Goal: Navigation & Orientation: Find specific page/section

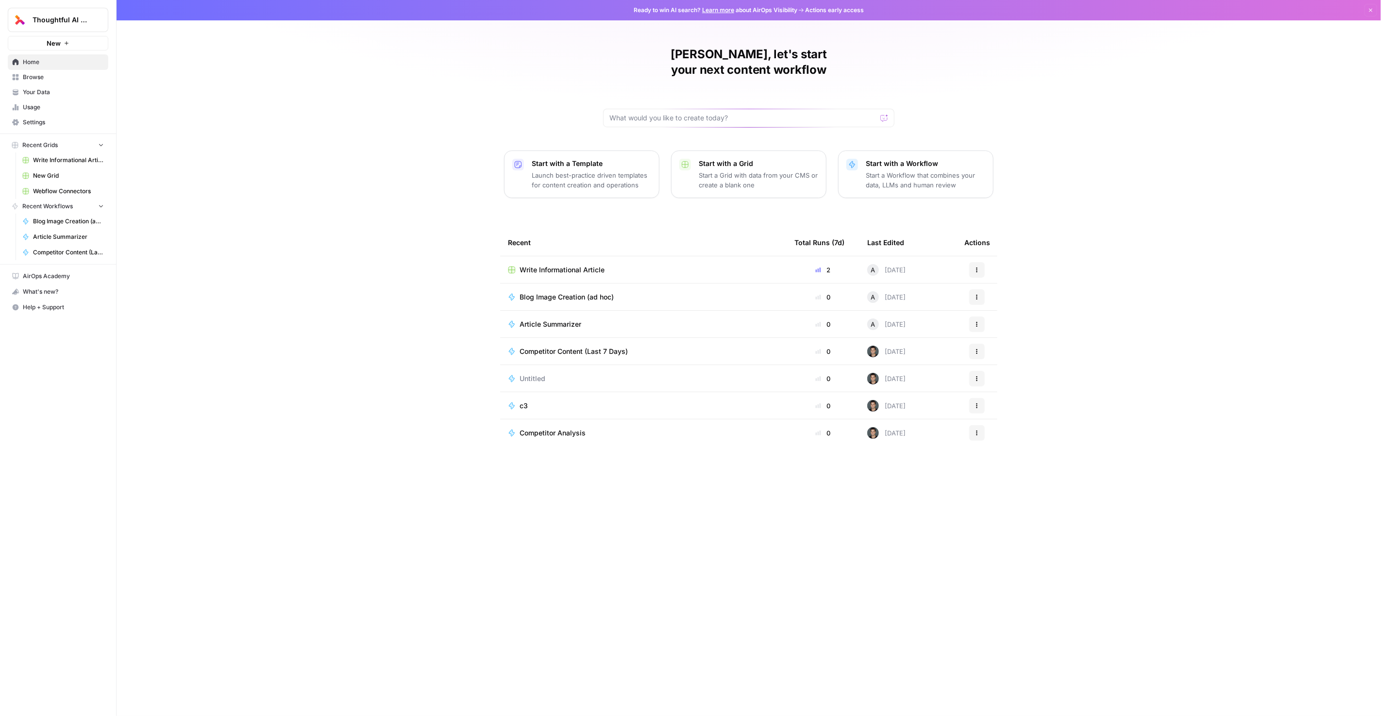
click at [604, 265] on span "Write Informational Article" at bounding box center [561, 270] width 85 height 10
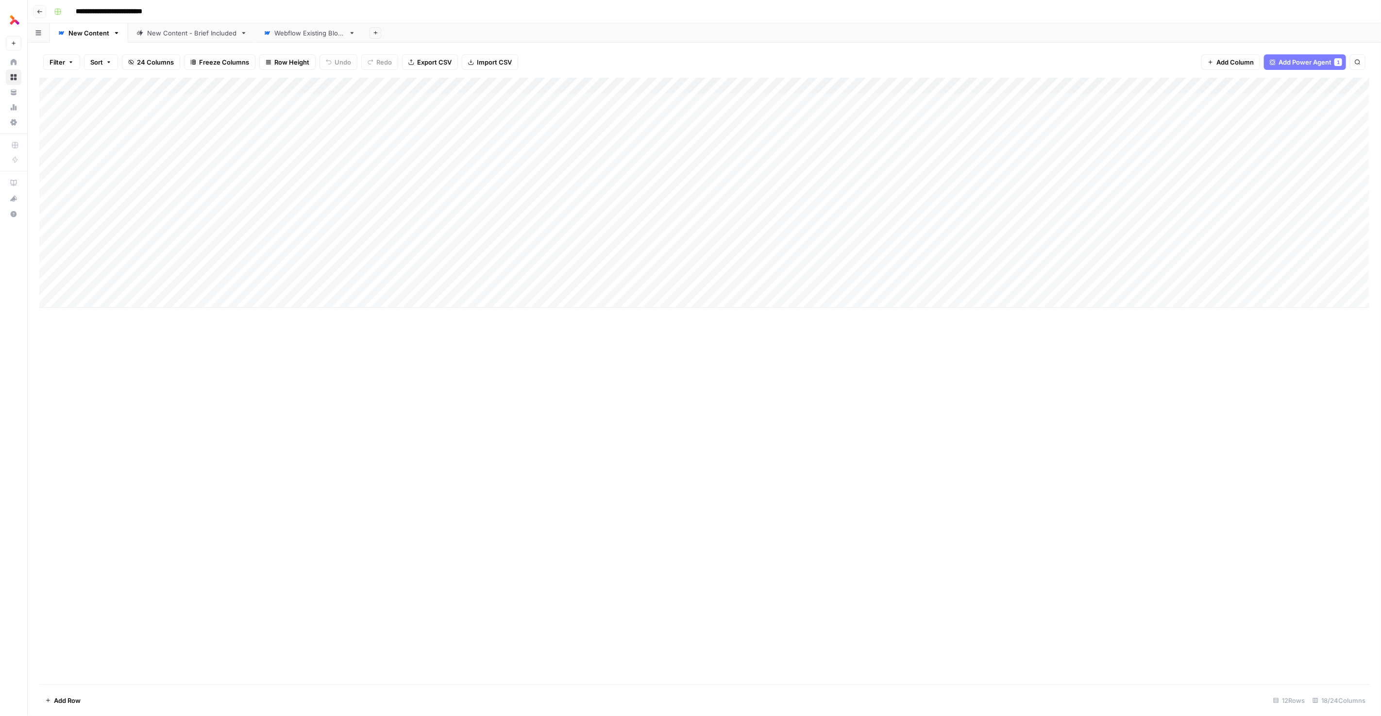
click at [155, 36] on div "New Content - Brief Included" at bounding box center [191, 33] width 89 height 10
click at [294, 33] on div "Webflow Existing Blogs" at bounding box center [309, 33] width 70 height 10
click at [197, 35] on div "New Content - Brief Included" at bounding box center [191, 33] width 89 height 10
click at [293, 42] on link "Webflow Existing Blogs" at bounding box center [309, 32] width 108 height 19
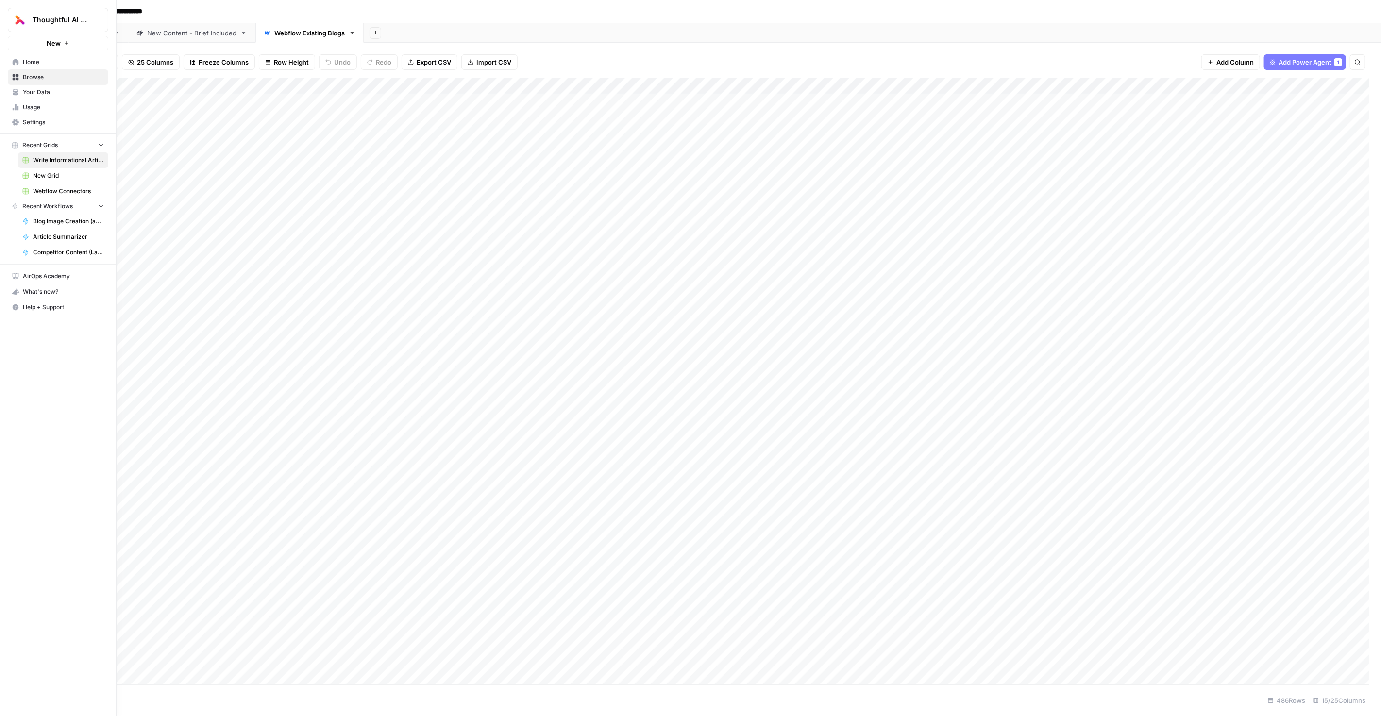
click at [21, 109] on link "Usage" at bounding box center [58, 108] width 100 height 16
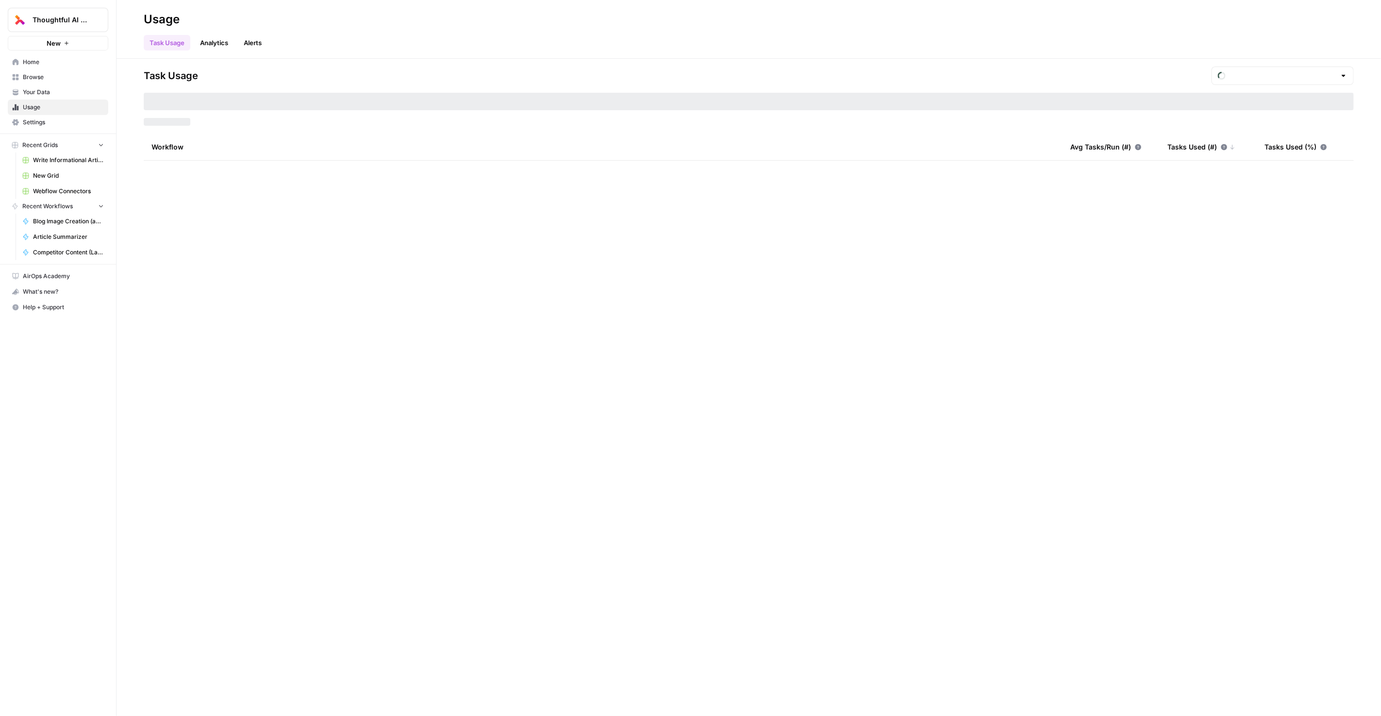
type input "August Tasks"
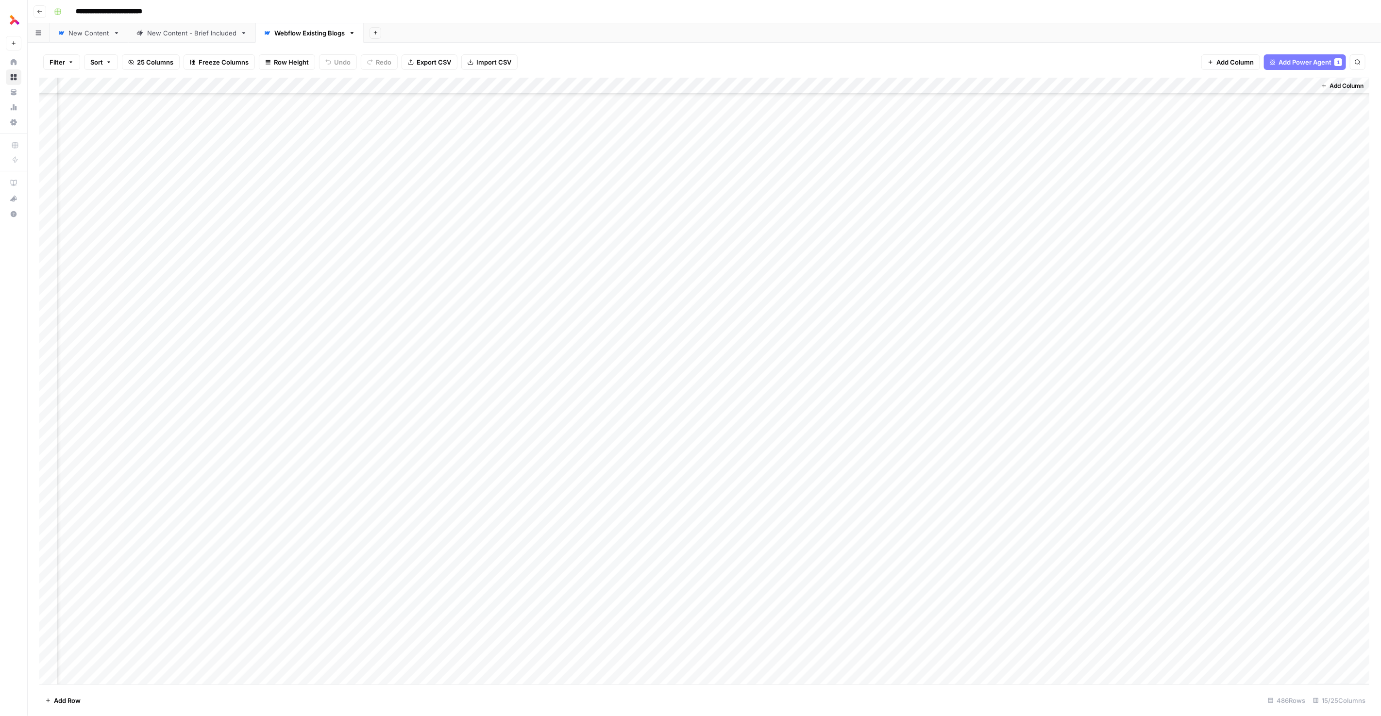
scroll to position [0, 310]
click at [173, 34] on div "New Content - Brief Included" at bounding box center [191, 33] width 89 height 10
click at [240, 36] on icon "button" at bounding box center [243, 33] width 7 height 7
click at [198, 34] on div "New Content - Brief Included" at bounding box center [191, 33] width 89 height 10
drag, startPoint x: 162, startPoint y: 34, endPoint x: 318, endPoint y: 45, distance: 157.2
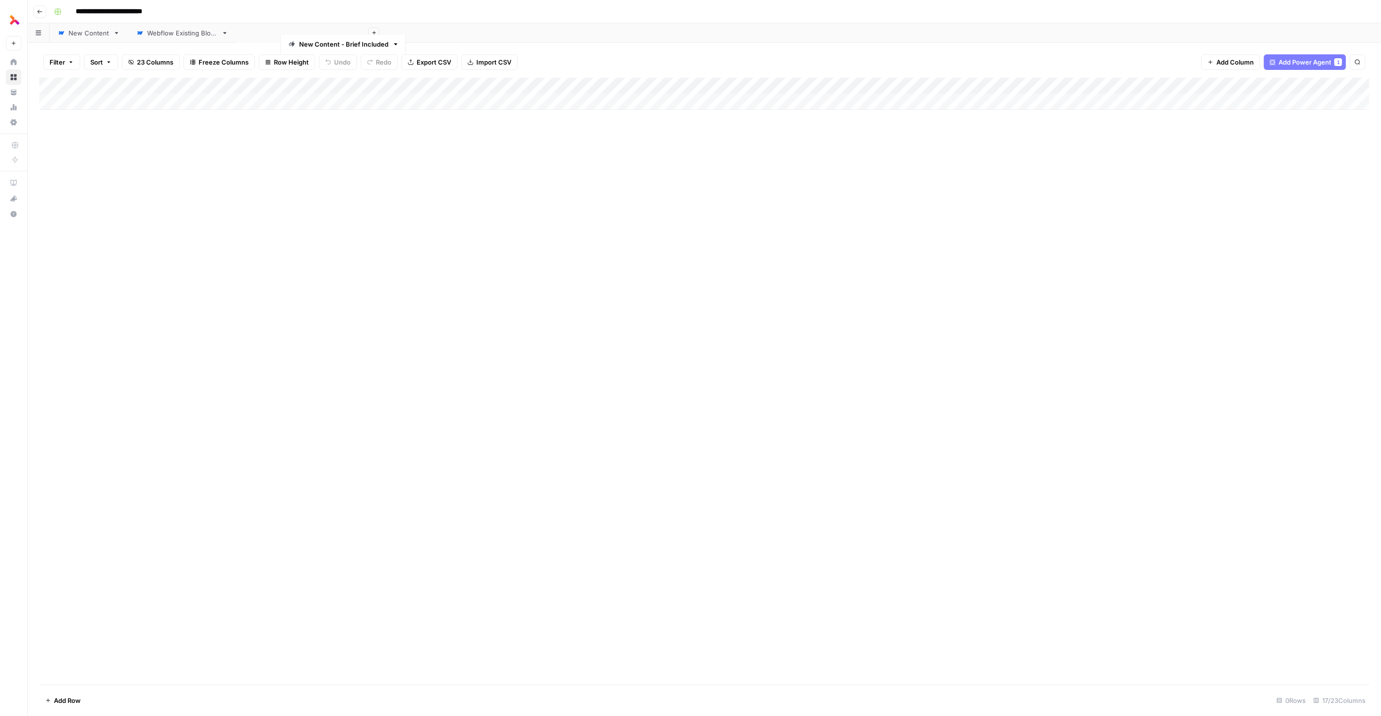
click at [318, 45] on div "**********" at bounding box center [704, 358] width 1353 height 716
drag, startPoint x: 206, startPoint y: 35, endPoint x: 383, endPoint y: 37, distance: 176.7
click at [383, 37] on div "New Content New Content - Brief Included Webflow Existing Blogs Add Sheet" at bounding box center [704, 32] width 1353 height 19
click at [92, 38] on link "New Content" at bounding box center [89, 32] width 79 height 19
type input "**********"
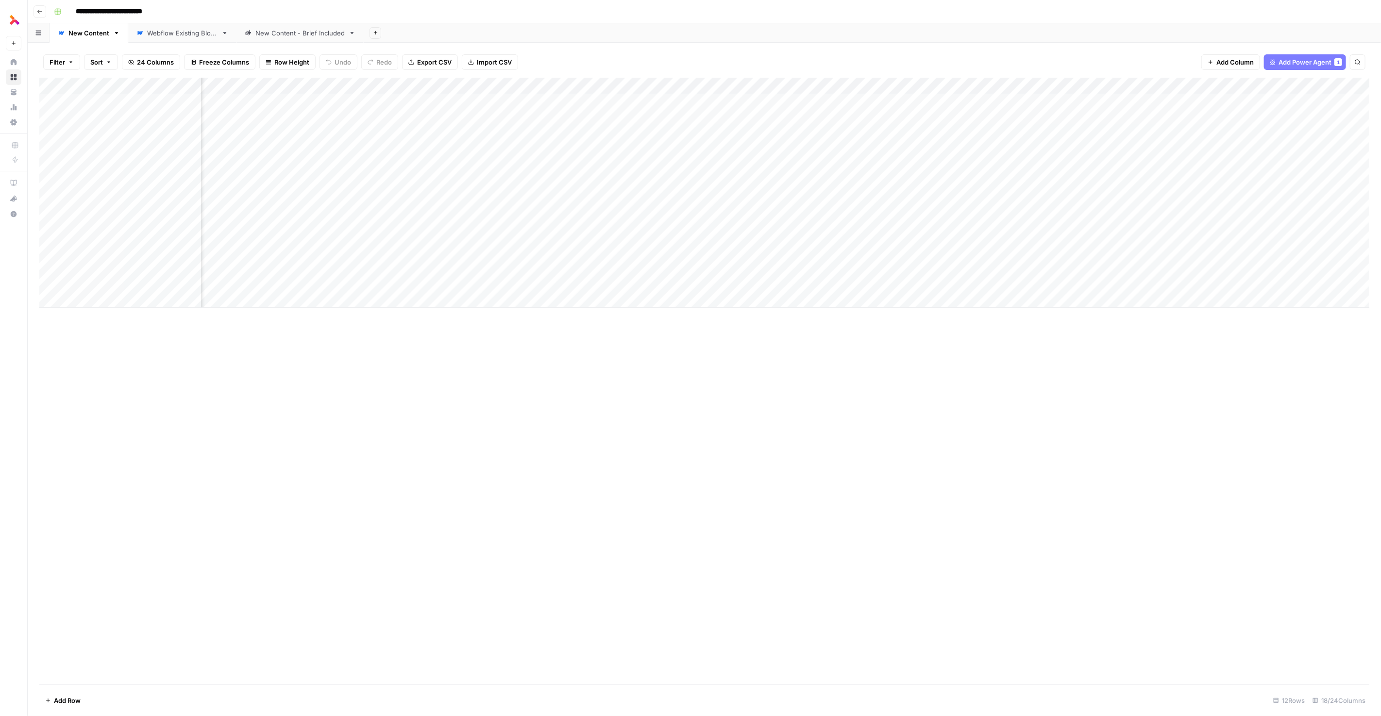
scroll to position [0, 612]
click at [188, 37] on link "Webflow Existing Blogs" at bounding box center [182, 32] width 108 height 19
